Goal: Information Seeking & Learning: Learn about a topic

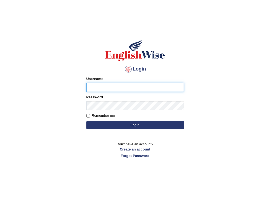
type input "Somzin"
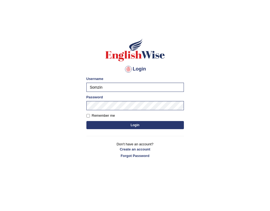
click at [88, 115] on input "Remember me" at bounding box center [88, 116] width 4 height 4
checkbox input "true"
click at [126, 124] on button "Login" at bounding box center [134, 125] width 97 height 8
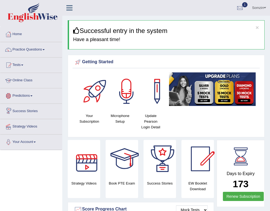
click at [32, 80] on link "Online Class" at bounding box center [31, 80] width 62 height 14
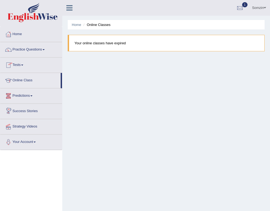
click at [27, 112] on link "Success Stories" at bounding box center [31, 111] width 62 height 14
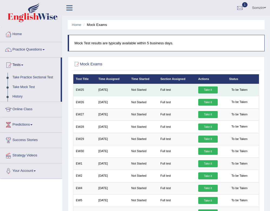
click at [211, 89] on link "Take it" at bounding box center [207, 90] width 19 height 7
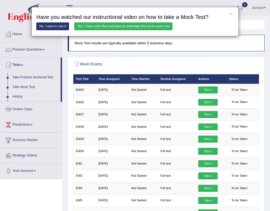
click at [116, 27] on link "Yes, I have seen that and want to undertake the mock exam now" at bounding box center [123, 26] width 98 height 8
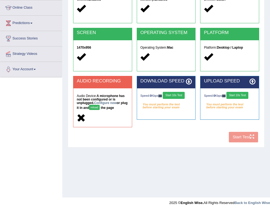
scroll to position [73, 0]
click at [174, 95] on button "Start 10s Test" at bounding box center [174, 95] width 22 height 7
click at [242, 94] on div "Speed: 0 Kbps Start 10s Test" at bounding box center [229, 96] width 51 height 8
click at [100, 108] on button "reload" at bounding box center [94, 107] width 11 height 5
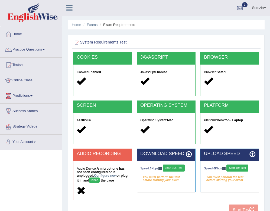
scroll to position [73, 0]
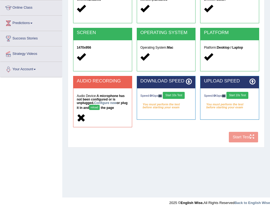
click at [100, 109] on button "reload" at bounding box center [94, 107] width 11 height 5
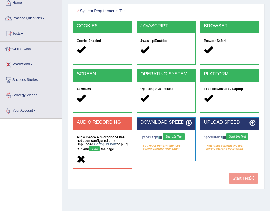
scroll to position [34, 0]
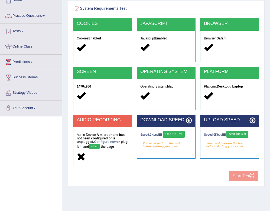
click at [244, 178] on div "COOKIES Cookies Enabled JAVASCRIPT Javascript Enabled BROWSER Browser: Safari S…" at bounding box center [166, 101] width 188 height 166
click at [173, 136] on button "Start 10s Test" at bounding box center [174, 134] width 22 height 7
click at [166, 138] on button "Start 10s Test" at bounding box center [177, 134] width 22 height 7
click at [240, 136] on button "Start 10s Test" at bounding box center [237, 134] width 22 height 7
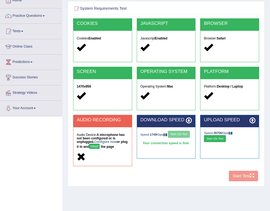
click at [217, 138] on button "Start 10s Test" at bounding box center [215, 138] width 22 height 7
click at [100, 146] on button "reload" at bounding box center [94, 146] width 11 height 5
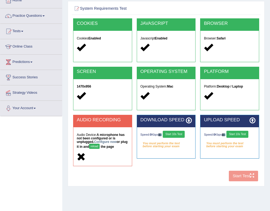
click at [100, 146] on button "reload" at bounding box center [94, 146] width 11 height 5
click at [100, 147] on button "reload" at bounding box center [94, 146] width 11 height 5
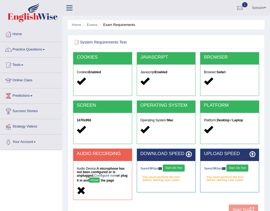
click at [175, 167] on button "Start 10s Test" at bounding box center [174, 168] width 22 height 7
click at [232, 169] on div "Speed: 0 Kbps Start 10s Test" at bounding box center [229, 169] width 51 height 8
click at [239, 170] on div "Speed: 0 Kbps Start 10s Test" at bounding box center [229, 169] width 51 height 8
click at [239, 166] on div "Speed: 0 Kbps Start 10s Test" at bounding box center [229, 169] width 51 height 8
click at [242, 171] on button "Start 10s Test" at bounding box center [237, 168] width 22 height 7
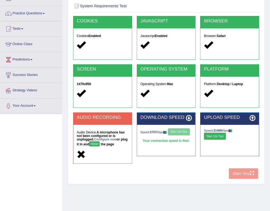
scroll to position [52, 0]
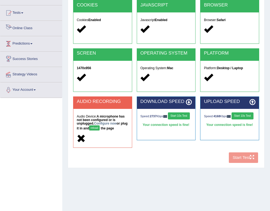
click at [28, 28] on link "Online Class" at bounding box center [31, 28] width 62 height 14
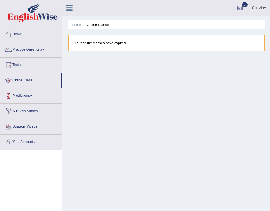
click at [26, 94] on link "Predictions" at bounding box center [31, 95] width 62 height 14
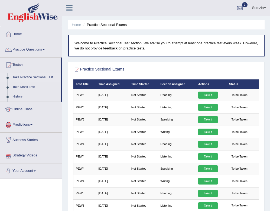
click at [23, 63] on link "Tests" at bounding box center [30, 65] width 60 height 14
click at [36, 48] on link "Practice Questions" at bounding box center [31, 49] width 62 height 14
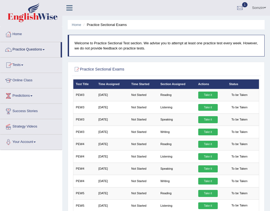
click at [36, 48] on link "Practice Questions" at bounding box center [30, 49] width 60 height 14
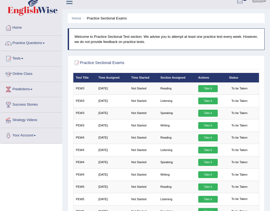
scroll to position [18, 0]
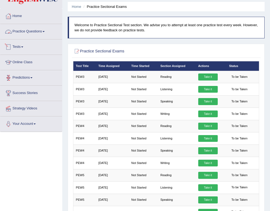
click at [48, 34] on link "Practice Questions" at bounding box center [31, 31] width 62 height 14
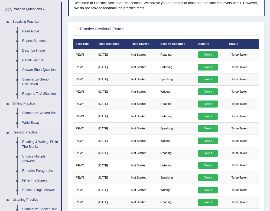
scroll to position [48, 0]
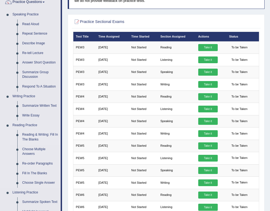
click at [30, 134] on link "Reading & Writing: Fill In The Blanks" at bounding box center [40, 137] width 41 height 14
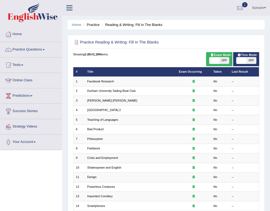
click at [224, 59] on span "OFF" at bounding box center [224, 60] width 10 height 6
checkbox input "true"
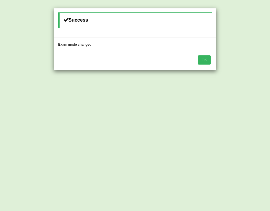
click at [202, 58] on button "OK" at bounding box center [204, 59] width 12 height 9
click at [207, 58] on button "OK" at bounding box center [204, 59] width 12 height 9
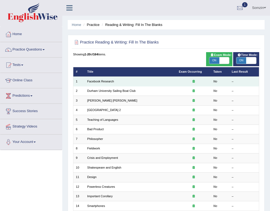
click at [216, 82] on em "No" at bounding box center [215, 81] width 4 height 3
click at [192, 81] on div at bounding box center [193, 82] width 29 height 4
click at [99, 80] on td "Facebook Research" at bounding box center [130, 81] width 91 height 9
click at [101, 80] on link "Facebook Research" at bounding box center [100, 81] width 27 height 3
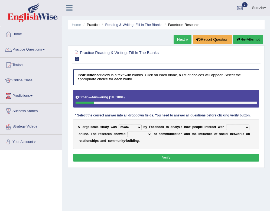
select select "surveyed"
select select "all"
select select "patterns"
click at [163, 155] on button "Verify" at bounding box center [166, 158] width 186 height 8
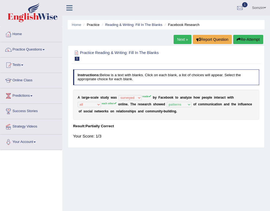
click at [249, 39] on button "Re-Attempt" at bounding box center [248, 39] width 30 height 9
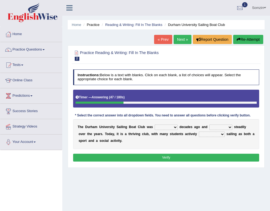
click at [165, 38] on link "« Prev" at bounding box center [163, 39] width 18 height 9
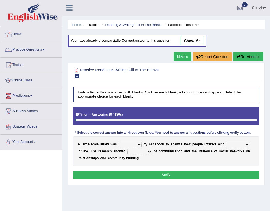
click at [31, 51] on link "Practice Questions" at bounding box center [31, 49] width 62 height 14
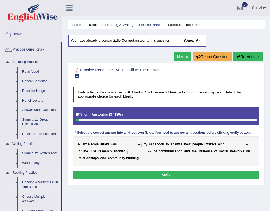
click at [38, 184] on link "Reading & Writing: Fill In The Blanks" at bounding box center [40, 185] width 41 height 14
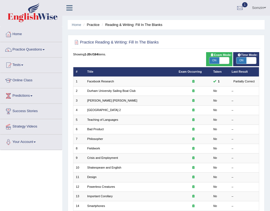
click at [216, 62] on span "ON" at bounding box center [214, 60] width 10 height 6
checkbox input "false"
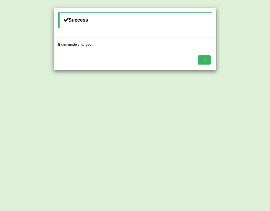
click at [207, 60] on button "OK" at bounding box center [204, 59] width 12 height 9
